Goal: Check status: Check status

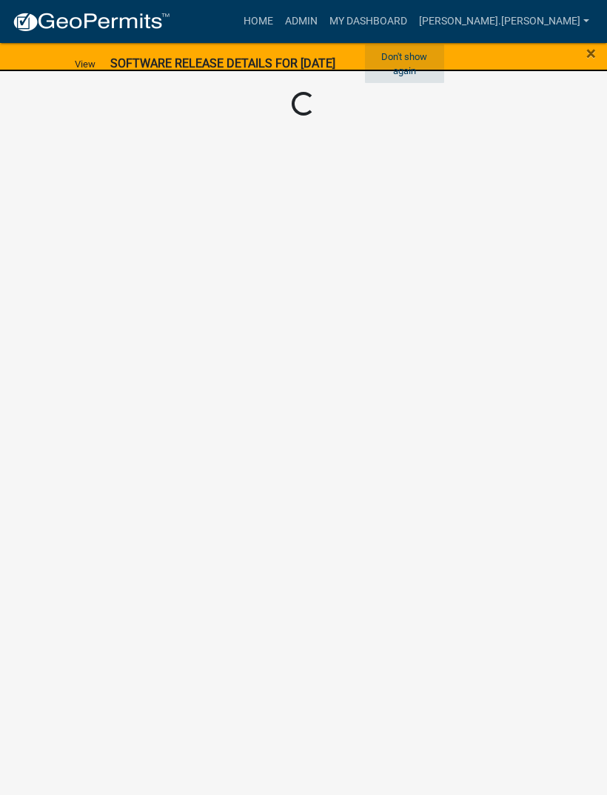
click at [419, 60] on button "Don't show again" at bounding box center [404, 63] width 79 height 39
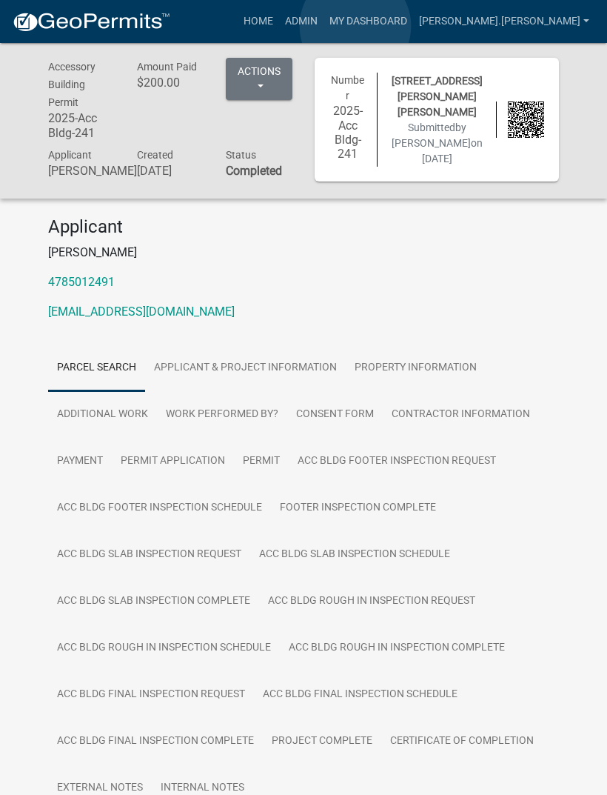
click at [324, 27] on link "Admin" at bounding box center [301, 21] width 44 height 28
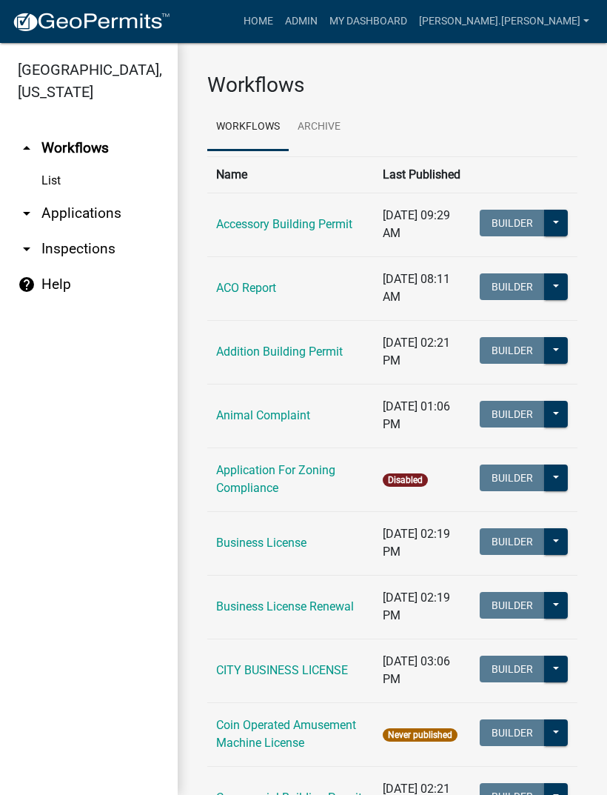
click at [32, 251] on icon "arrow_drop_down" at bounding box center [27, 249] width 18 height 18
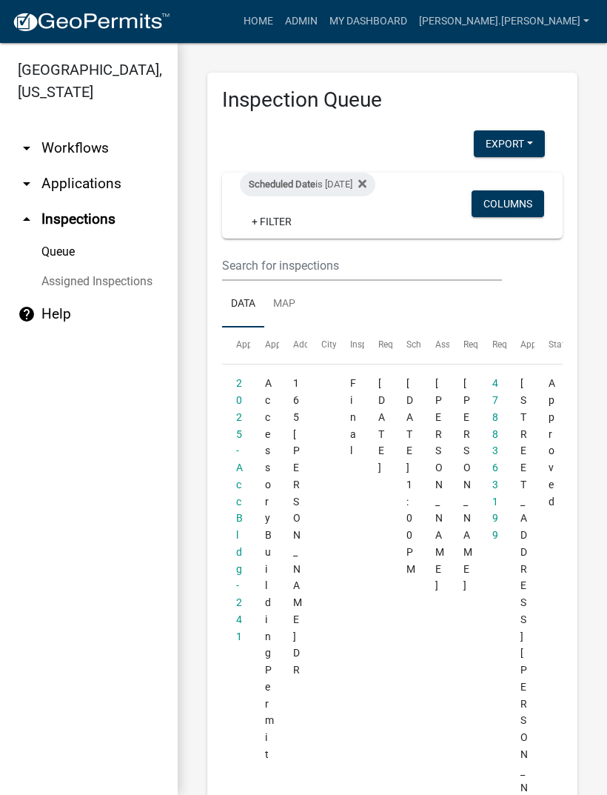
click at [50, 259] on link "Queue" at bounding box center [89, 252] width 178 height 30
click at [367, 179] on icon at bounding box center [363, 184] width 8 height 12
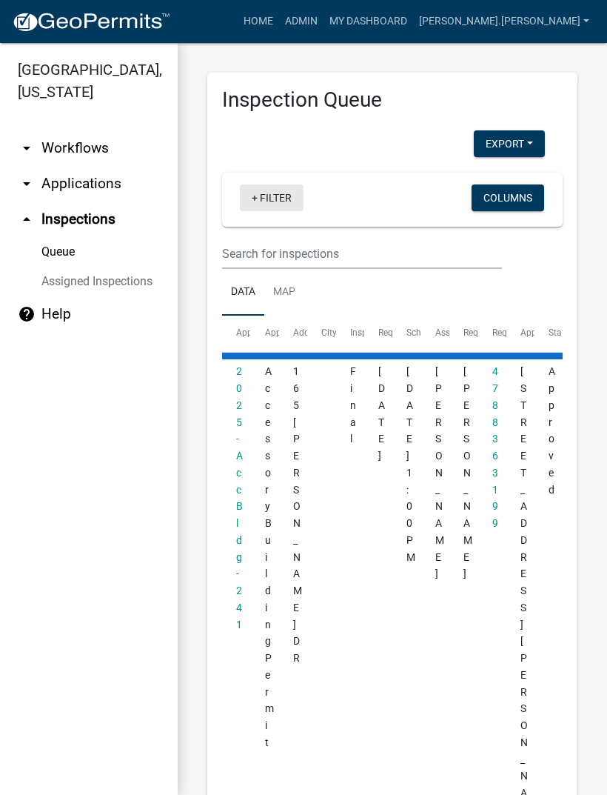
click at [275, 194] on link "+ Filter" at bounding box center [272, 197] width 64 height 27
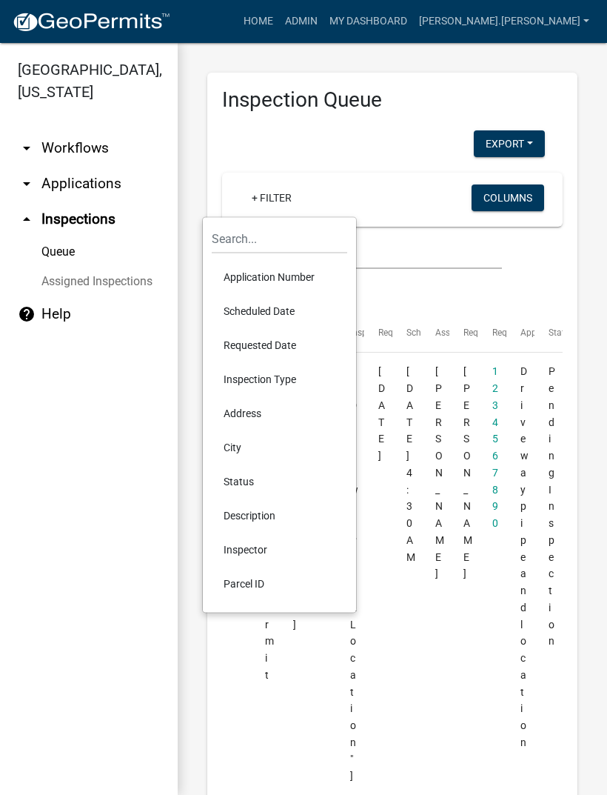
click at [267, 306] on li "Scheduled Date" at bounding box center [280, 311] width 136 height 34
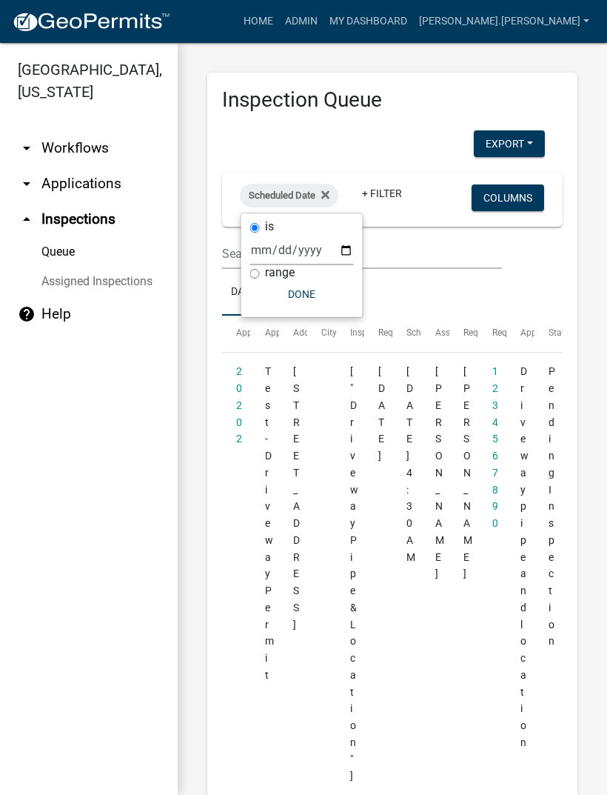
click at [309, 230] on div "is" at bounding box center [302, 227] width 104 height 16
click at [299, 247] on input "date" at bounding box center [302, 250] width 104 height 30
type input "[DATE]"
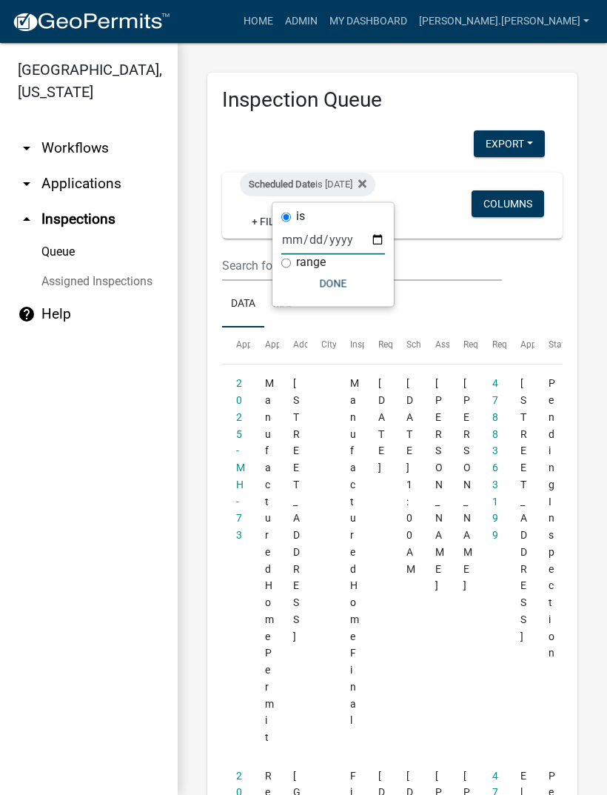
click at [326, 279] on button "Done" at bounding box center [333, 283] width 104 height 27
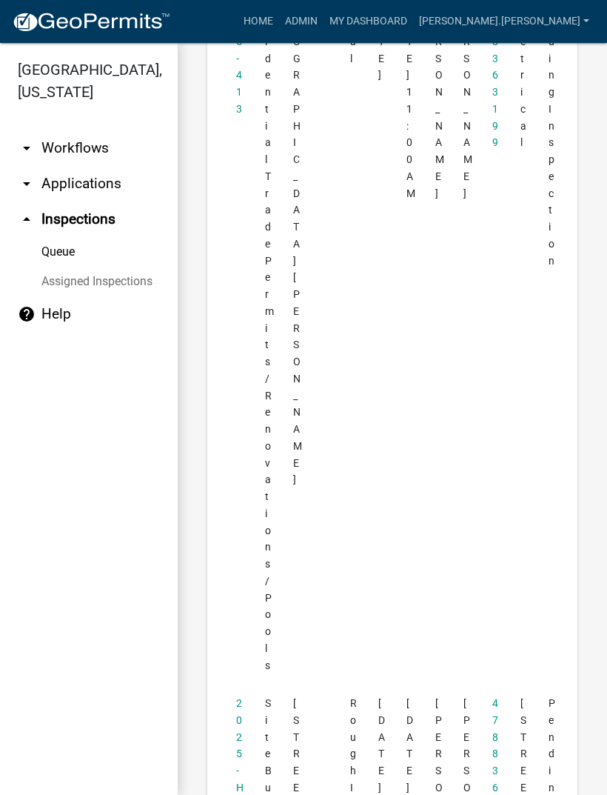
scroll to position [790, 0]
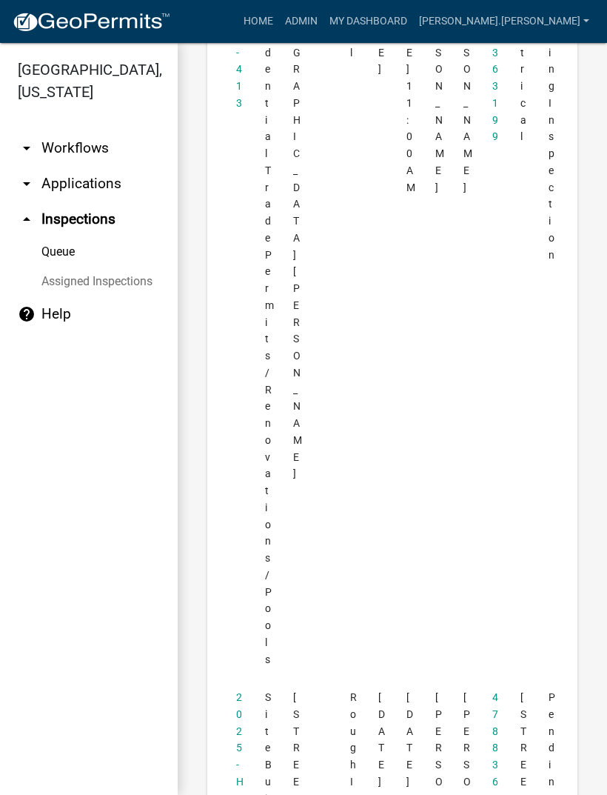
click at [238, 109] on link "2025-413" at bounding box center [239, 44] width 6 height 130
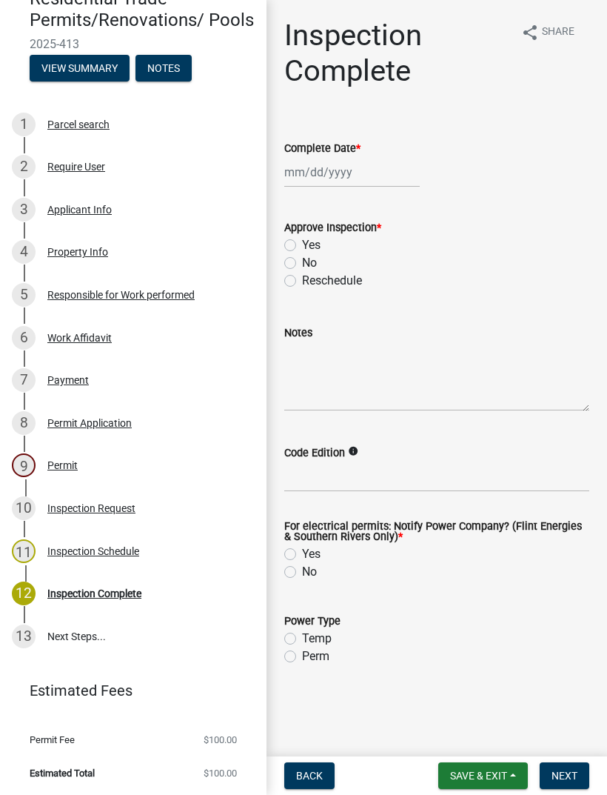
scroll to position [117, 0]
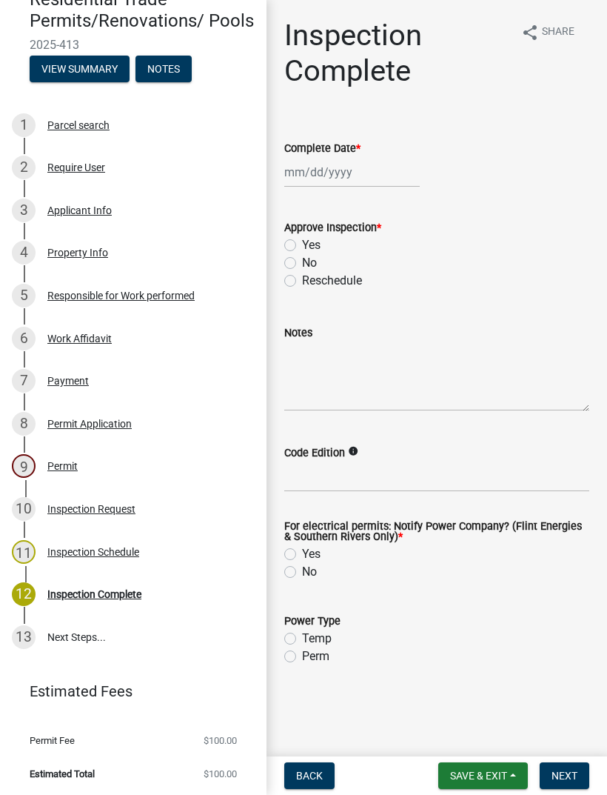
click at [79, 422] on div "Permit Application" at bounding box center [89, 424] width 84 height 10
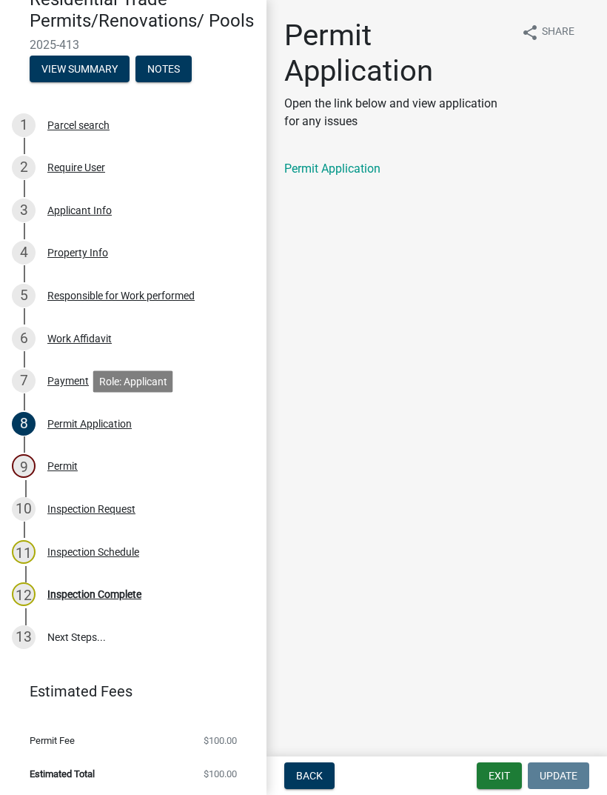
click at [352, 170] on link "Permit Application" at bounding box center [332, 168] width 96 height 14
